Goal: Transaction & Acquisition: Obtain resource

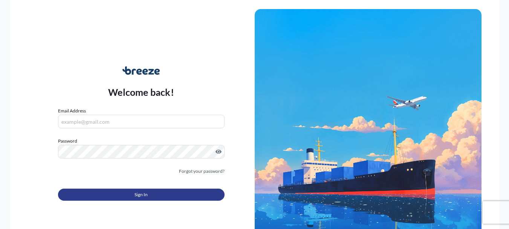
type input "[EMAIL_ADDRESS][DOMAIN_NAME]"
click at [153, 199] on button "Sign In" at bounding box center [141, 195] width 167 height 12
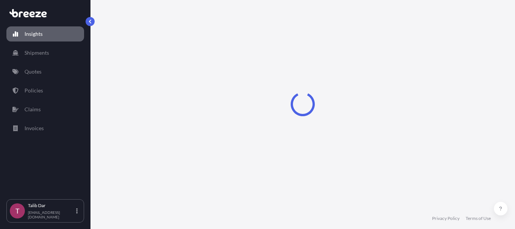
select select "2025"
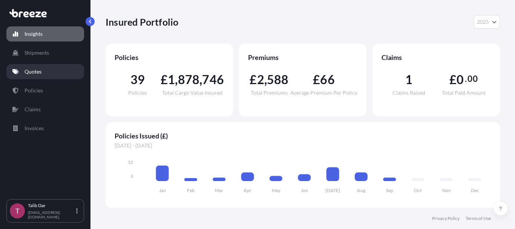
click at [45, 74] on link "Quotes" at bounding box center [45, 71] width 78 height 15
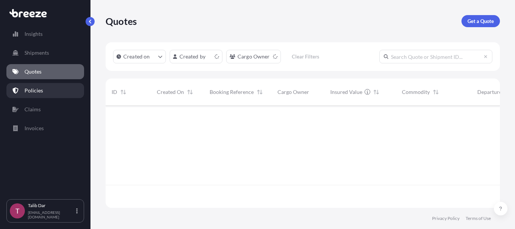
scroll to position [101, 389]
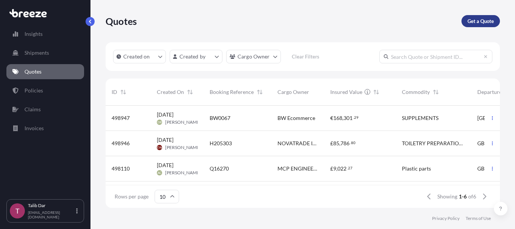
click at [487, 19] on p "Get a Quote" at bounding box center [480, 21] width 26 height 8
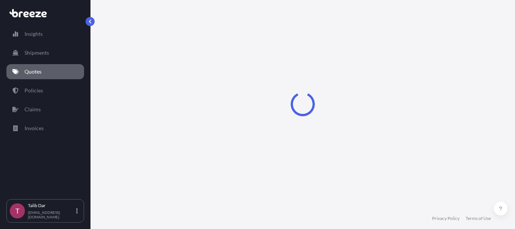
select select "Sea"
select select "1"
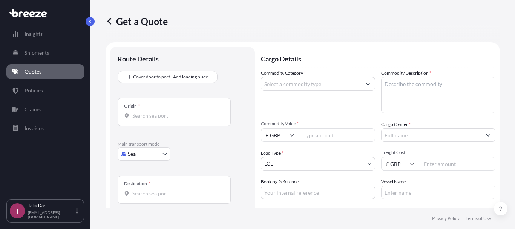
scroll to position [12, 0]
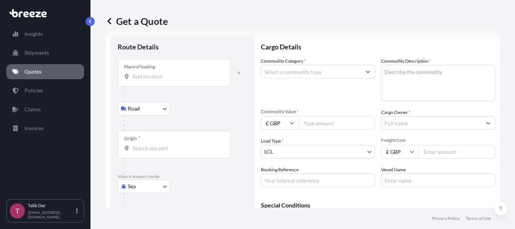
click at [147, 188] on body "Insights Shipments Quotes Policies Claims Invoices T Talib Dar [EMAIL_ADDRESS][…" at bounding box center [257, 114] width 515 height 229
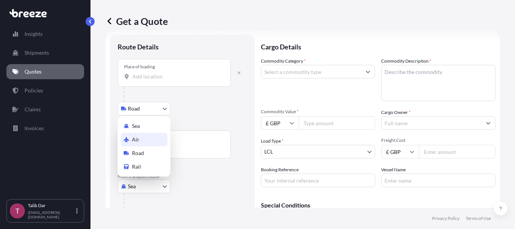
click at [140, 136] on div "Air" at bounding box center [144, 140] width 47 height 14
select select "Air"
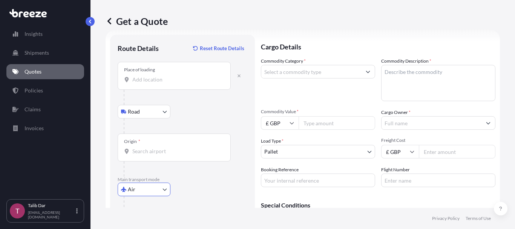
click at [157, 84] on div "Place of loading" at bounding box center [174, 76] width 113 height 28
click at [157, 83] on input "Place of loading" at bounding box center [176, 80] width 89 height 8
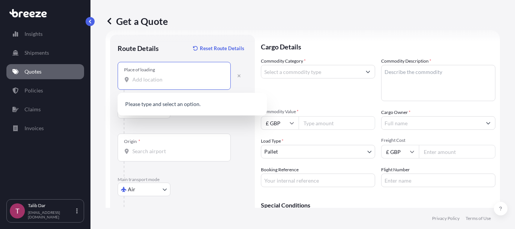
click at [192, 30] on div "Get a Quote" at bounding box center [303, 21] width 394 height 42
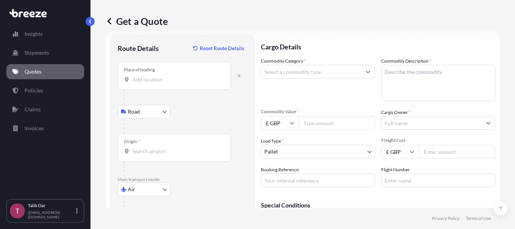
click at [150, 77] on input "Place of loading" at bounding box center [176, 80] width 89 height 8
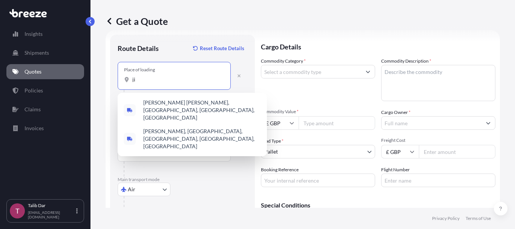
type input "j"
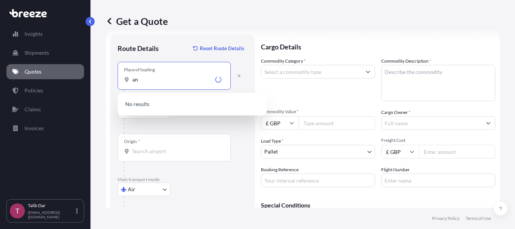
type input "a"
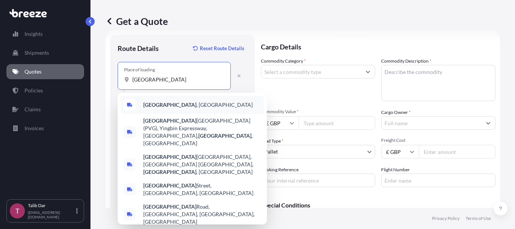
click at [178, 102] on span "[GEOGRAPHIC_DATA] , [GEOGRAPHIC_DATA]" at bounding box center [197, 105] width 109 height 8
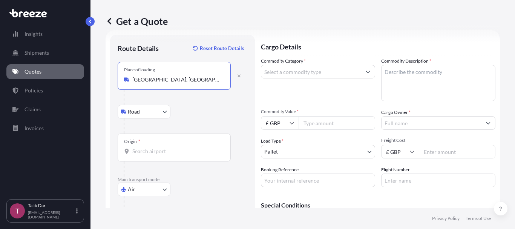
type input "[GEOGRAPHIC_DATA], [GEOGRAPHIC_DATA]"
click at [162, 147] on input "Origin *" at bounding box center [176, 151] width 89 height 8
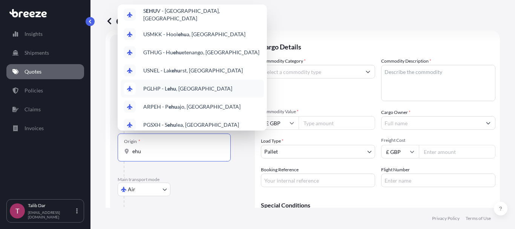
scroll to position [43, 0]
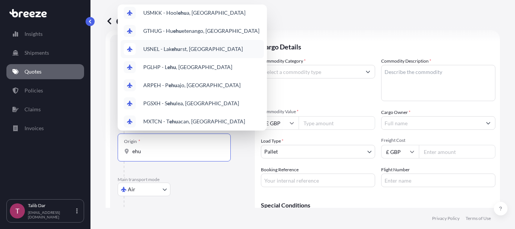
click at [153, 153] on input "ehu" at bounding box center [176, 151] width 89 height 8
type input "e"
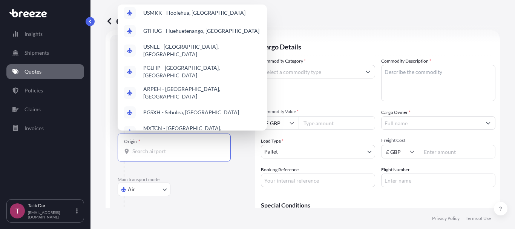
scroll to position [0, 0]
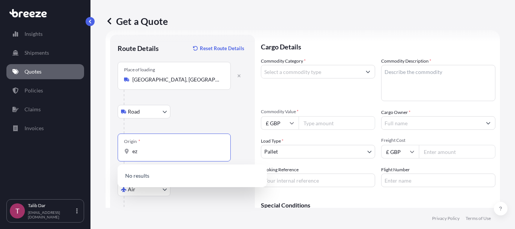
type input "e"
type input "h"
type input "cn"
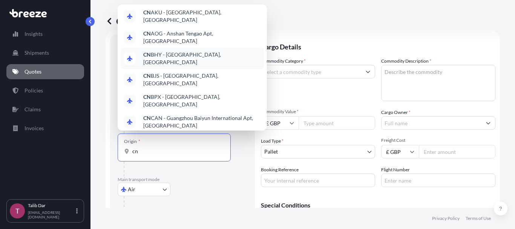
scroll to position [64, 0]
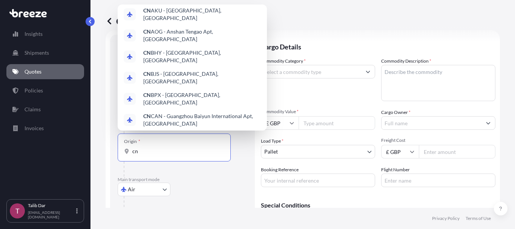
click at [163, 151] on input "cn" at bounding box center [176, 151] width 89 height 8
drag, startPoint x: 141, startPoint y: 154, endPoint x: 120, endPoint y: 155, distance: 21.1
click at [120, 155] on div "Origin * cn" at bounding box center [174, 147] width 113 height 28
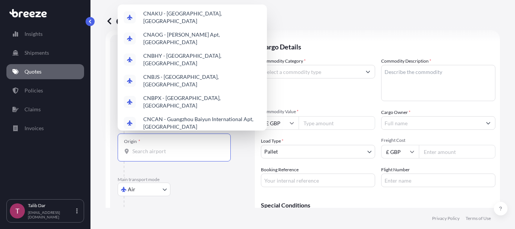
scroll to position [0, 0]
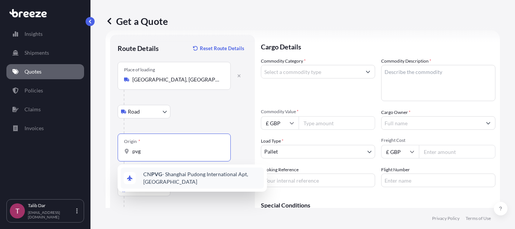
click at [204, 181] on span "CN PVG - Shanghai Pudong International Apt, [GEOGRAPHIC_DATA]" at bounding box center [202, 177] width 118 height 15
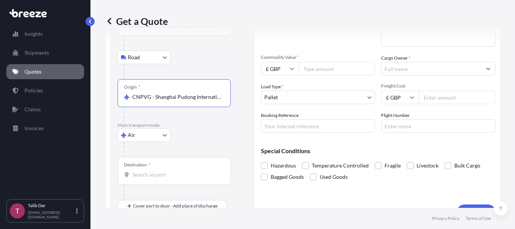
scroll to position [83, 0]
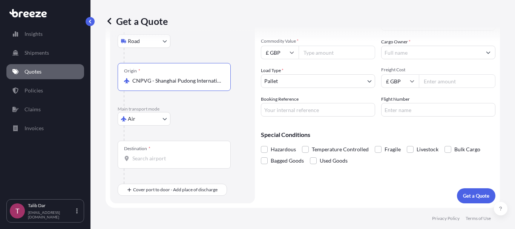
type input "CNPVG - Shanghai Pudong International Apt, [GEOGRAPHIC_DATA]"
click at [168, 162] on div "Destination *" at bounding box center [174, 155] width 113 height 28
click at [168, 162] on input "Destination *" at bounding box center [176, 159] width 89 height 8
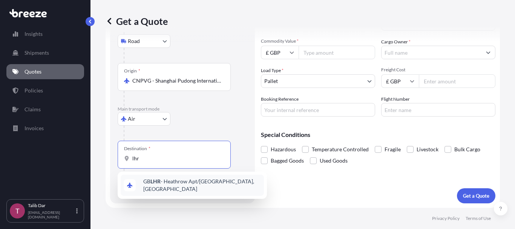
click at [180, 182] on span "GB LHR - Heathrow Apt/[GEOGRAPHIC_DATA], [GEOGRAPHIC_DATA]" at bounding box center [202, 185] width 118 height 15
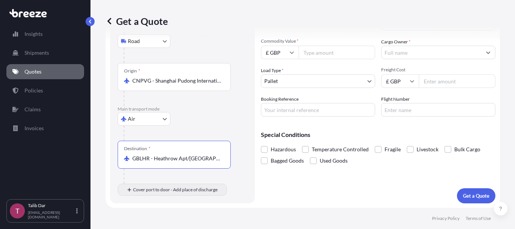
type input "GBLHR - Heathrow Apt/[GEOGRAPHIC_DATA], [GEOGRAPHIC_DATA]"
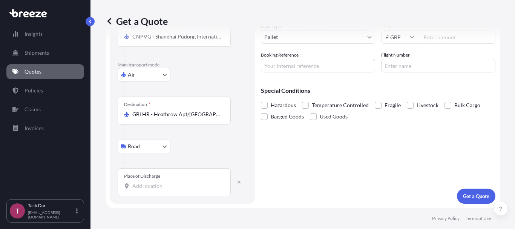
scroll to position [127, 0]
click at [163, 191] on div "Place of Discharge" at bounding box center [174, 182] width 113 height 28
click at [163, 189] on input "Place of Discharge" at bounding box center [176, 186] width 89 height 8
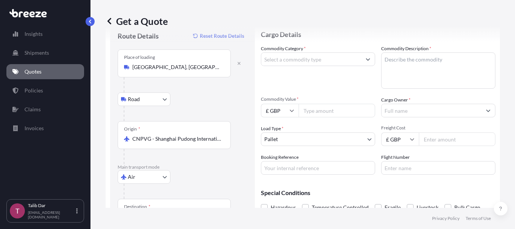
scroll to position [38, 0]
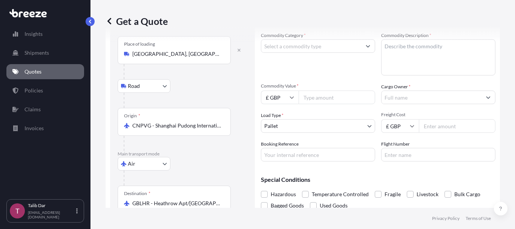
type input "Nuneaton CV10 0TU, [GEOGRAPHIC_DATA]"
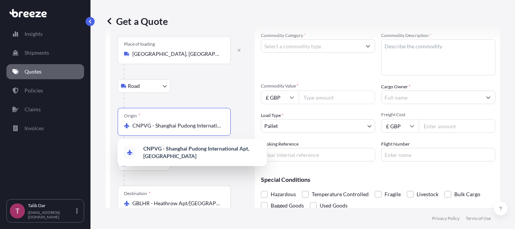
click at [210, 126] on input "CNPVG - Shanghai Pudong International Apt, [GEOGRAPHIC_DATA]" at bounding box center [176, 126] width 89 height 8
drag, startPoint x: 224, startPoint y: 126, endPoint x: 151, endPoint y: 127, distance: 73.5
click at [151, 127] on div "Origin * CNPVG - [GEOGRAPHIC_DATA] Pudong International Apt, [GEOGRAPHIC_DATA]" at bounding box center [174, 122] width 113 height 28
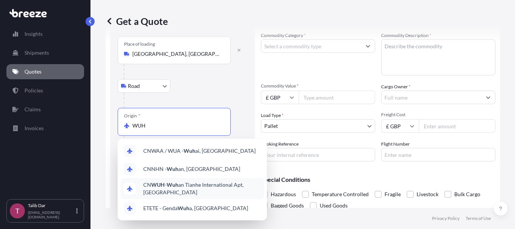
click at [225, 186] on span "CN WUH - Wuh an Tianhe International Apt, [GEOGRAPHIC_DATA]" at bounding box center [202, 188] width 118 height 15
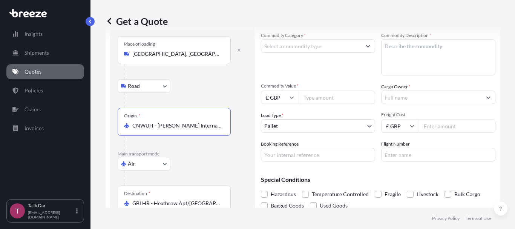
type input "CNWUH - [PERSON_NAME] International Apt, [GEOGRAPHIC_DATA]"
click at [218, 85] on div "Road Road Rail" at bounding box center [183, 86] width 130 height 14
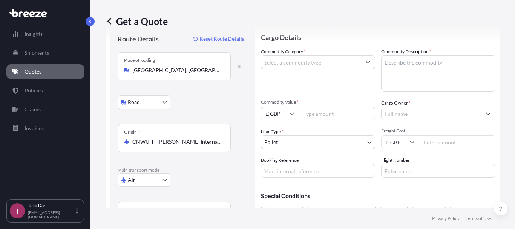
scroll to position [14, 0]
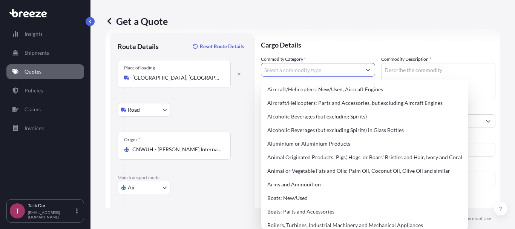
click at [346, 72] on input "Commodity Category *" at bounding box center [311, 70] width 100 height 14
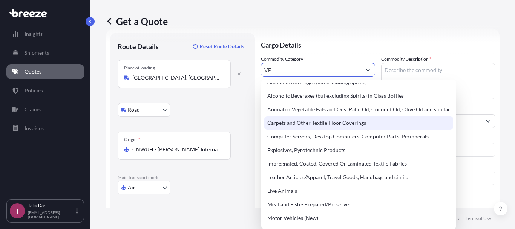
scroll to position [0, 0]
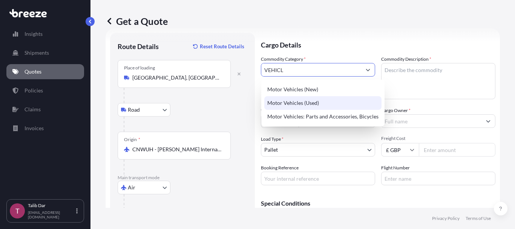
click at [311, 103] on div "Motor Vehicles (Used)" at bounding box center [322, 103] width 117 height 14
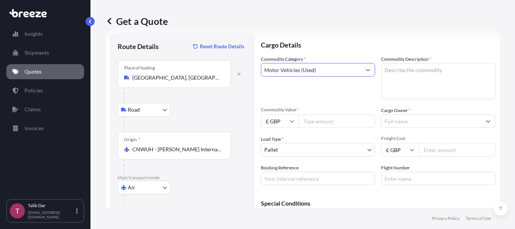
type input "Motor Vehicles (Used)"
click at [409, 75] on textarea "Commodity Description *" at bounding box center [438, 81] width 114 height 36
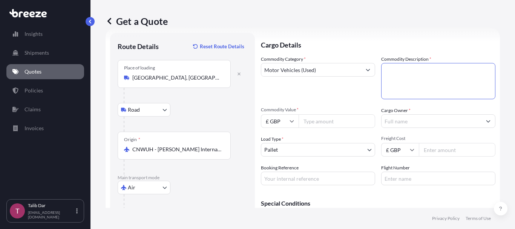
click at [361, 68] on button "Show suggestions" at bounding box center [368, 70] width 14 height 14
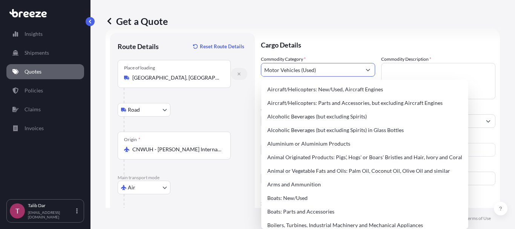
drag, startPoint x: 335, startPoint y: 70, endPoint x: 236, endPoint y: 71, distance: 98.8
click at [236, 71] on form "Route Details Reset Route Details Place of loading [GEOGRAPHIC_DATA], [GEOGRAPH…" at bounding box center [303, 174] width 394 height 293
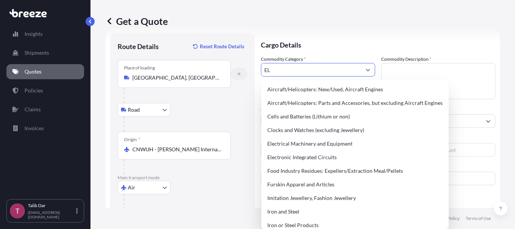
type input "E"
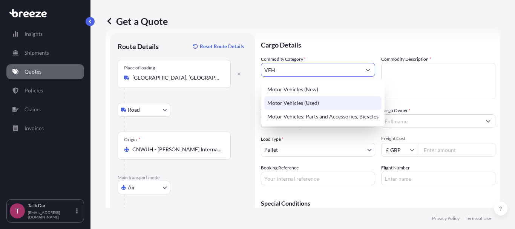
click at [282, 100] on div "Motor Vehicles (Used)" at bounding box center [322, 103] width 117 height 14
type input "Motor Vehicles (Used)"
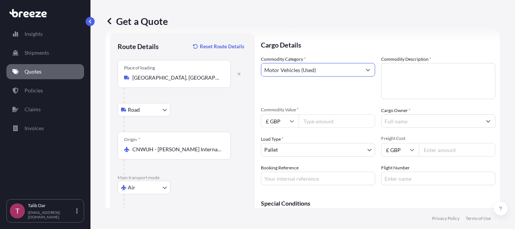
click at [399, 65] on textarea "Commodity Description *" at bounding box center [438, 81] width 114 height 36
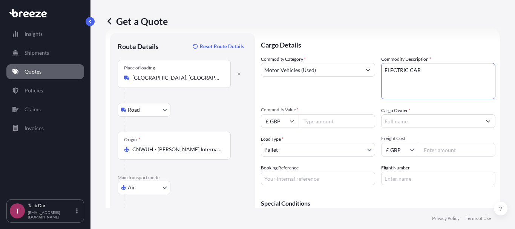
type textarea "ELECTRIC CAR"
click at [291, 122] on icon at bounding box center [292, 121] width 5 height 5
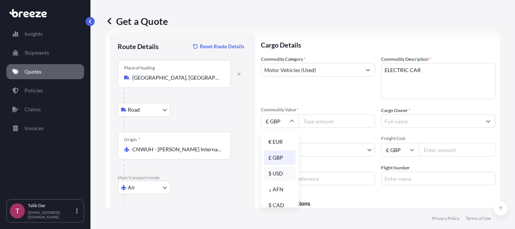
click at [280, 171] on div "$ USD" at bounding box center [280, 173] width 32 height 14
type input "$ USD"
click at [325, 121] on input "Commodity Value *" at bounding box center [337, 121] width 77 height 14
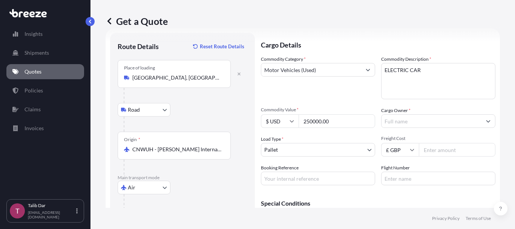
type input "250000.00"
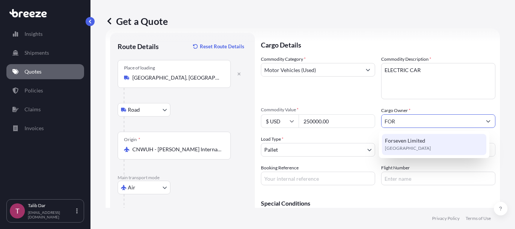
click at [422, 148] on div "Forseven Limited [GEOGRAPHIC_DATA]" at bounding box center [434, 144] width 105 height 21
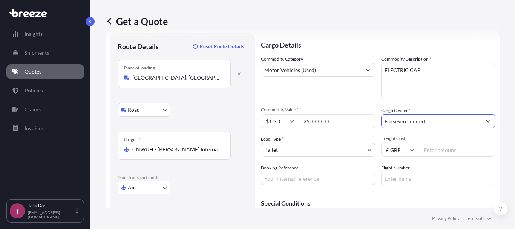
type input "Forseven Limited"
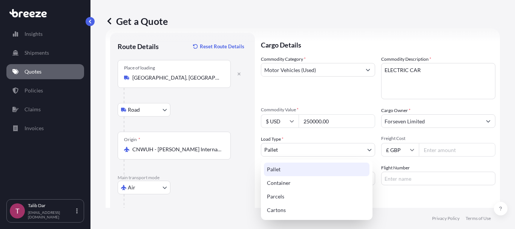
click at [348, 152] on body "2 options available. 0 options available. 1 option available. Insights Shipment…" at bounding box center [257, 114] width 515 height 229
click at [286, 173] on div "Pallet" at bounding box center [317, 169] width 106 height 14
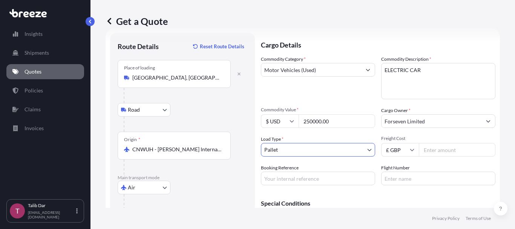
click at [437, 148] on input "Freight Cost" at bounding box center [457, 150] width 77 height 14
click at [440, 153] on input "Freight Cost" at bounding box center [457, 150] width 77 height 14
type input "2"
type input "32267.00"
click at [301, 180] on input "Booking Reference" at bounding box center [318, 179] width 114 height 14
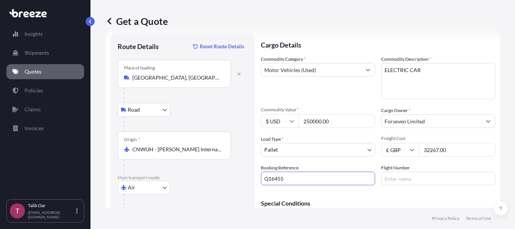
type input "Q16455"
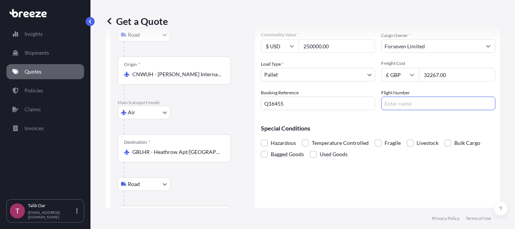
scroll to position [89, 0]
click at [265, 143] on span at bounding box center [264, 142] width 7 height 7
click at [261, 137] on input "Hazardous" at bounding box center [261, 137] width 0 height 0
click at [377, 144] on span at bounding box center [378, 142] width 7 height 7
click at [375, 137] on input "Fragile" at bounding box center [375, 137] width 0 height 0
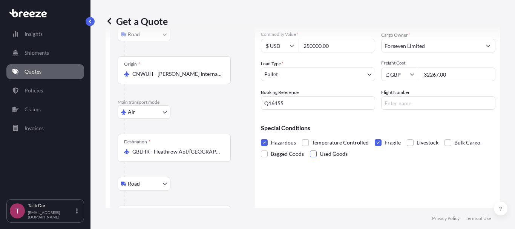
click at [312, 155] on span at bounding box center [313, 153] width 7 height 7
click at [310, 148] on input "Used Goods" at bounding box center [310, 148] width 0 height 0
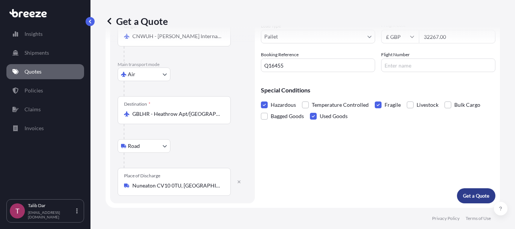
click at [465, 194] on p "Get a Quote" at bounding box center [476, 196] width 26 height 8
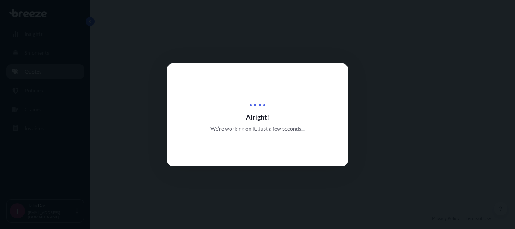
select select "Road"
select select "Air"
select select "Road"
select select "1"
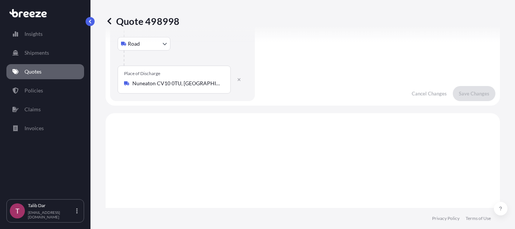
scroll to position [151, 0]
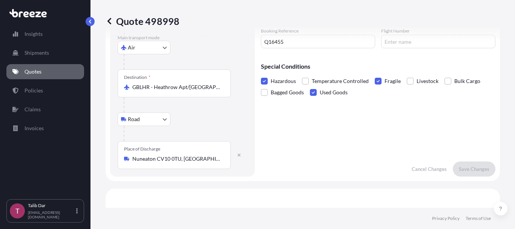
click at [379, 81] on span at bounding box center [378, 81] width 7 height 7
click at [375, 75] on input "Fragile" at bounding box center [375, 75] width 0 height 0
click at [467, 168] on p "Save Changes" at bounding box center [474, 169] width 31 height 8
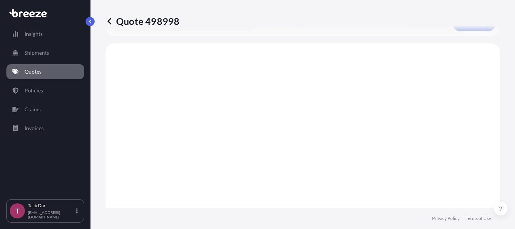
scroll to position [302, 0]
select select "Road"
select select "Air"
select select "Road"
select select "1"
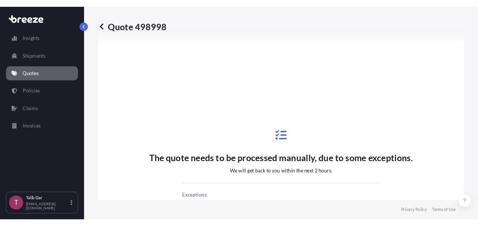
scroll to position [470, 0]
